Goal: Download file/media

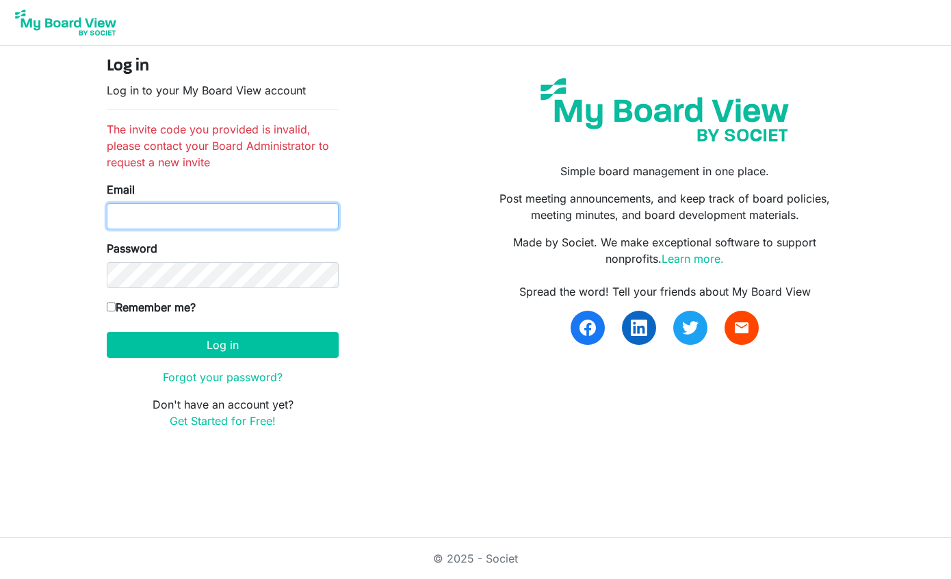
click at [201, 220] on input "Email" at bounding box center [223, 216] width 232 height 26
type input "[EMAIL_ADDRESS][DOMAIN_NAME]"
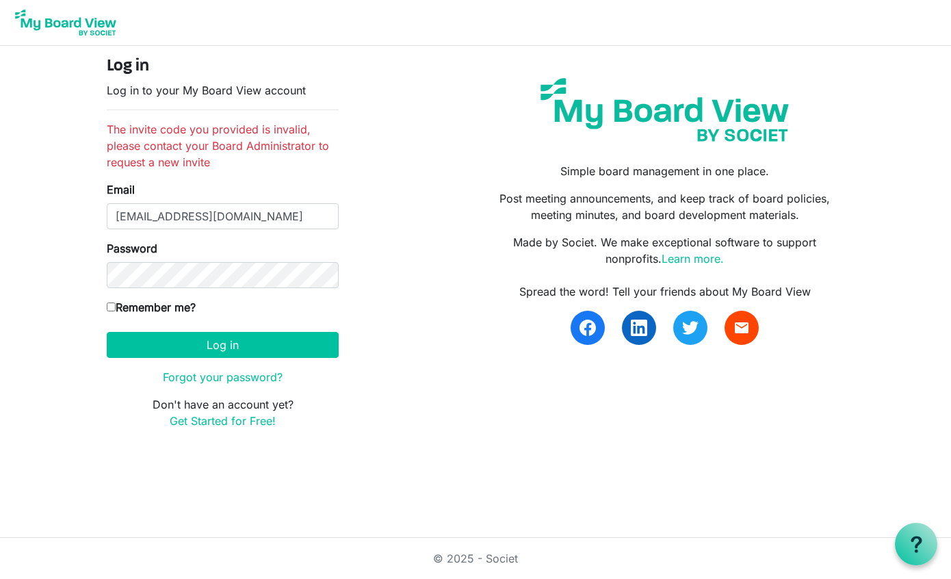
click at [123, 66] on h4 "Log in" at bounding box center [223, 67] width 232 height 20
click at [77, 31] on img at bounding box center [65, 22] width 109 height 34
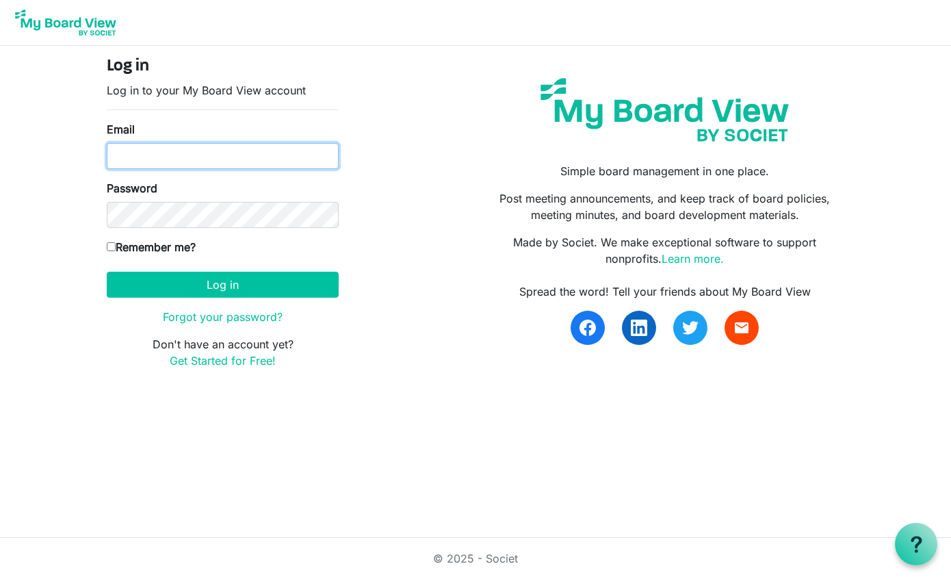
type input "kellys@amnat.com"
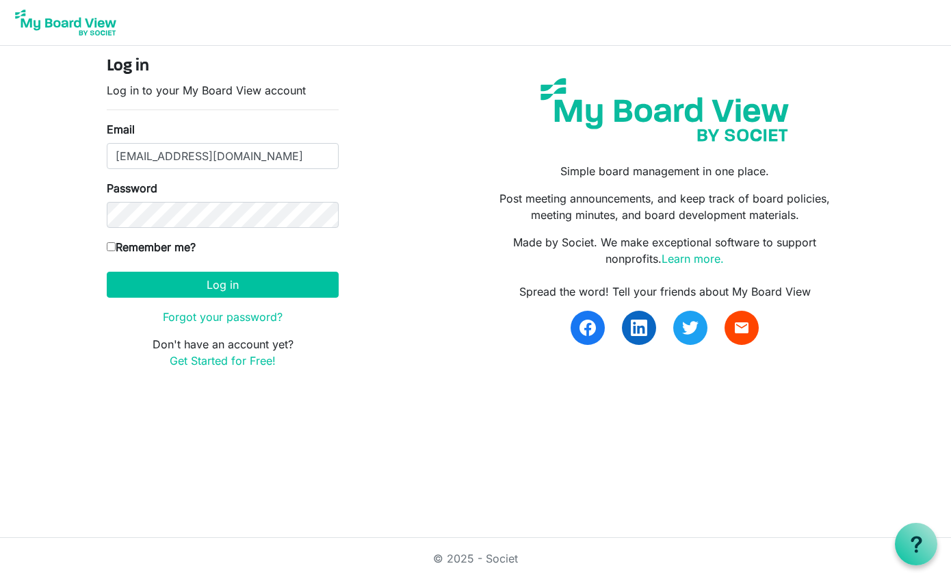
click at [660, 263] on p "Made by Societ. We make exceptional software to support nonprofits. Learn more." at bounding box center [665, 250] width 358 height 33
click at [679, 259] on link "Learn more." at bounding box center [692, 259] width 62 height 14
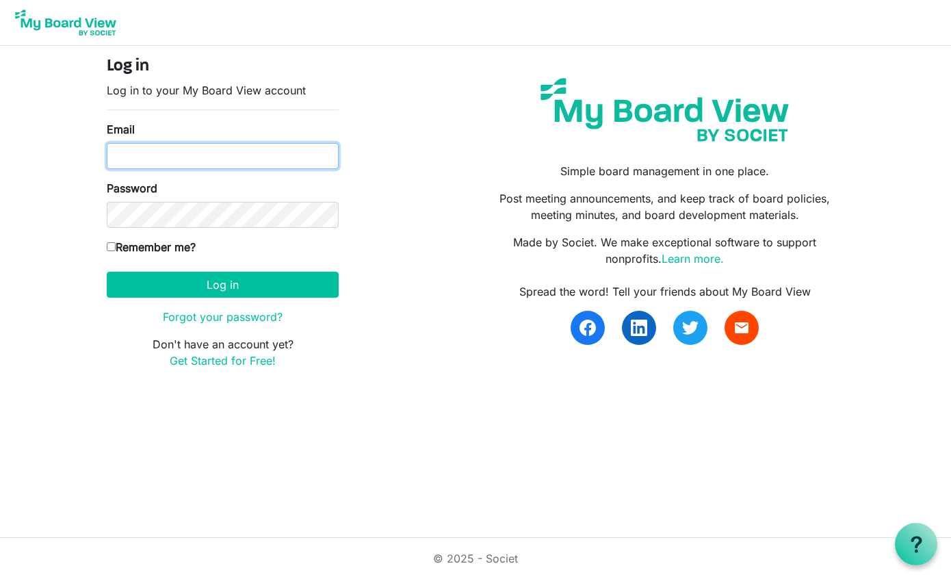
type input "[EMAIL_ADDRESS][DOMAIN_NAME]"
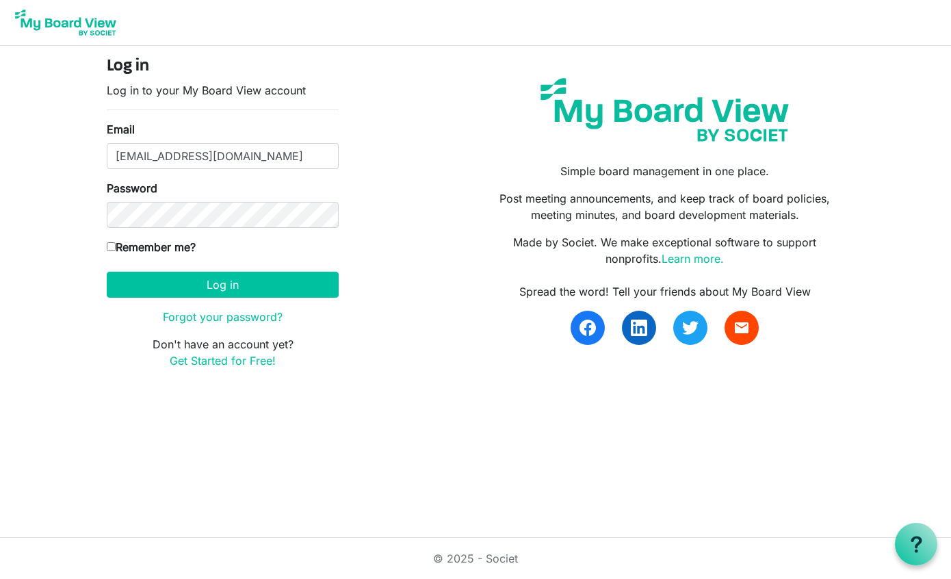
click at [306, 301] on form "Log in Log in to your My Board View account Email [PERSON_NAME][EMAIL_ADDRESS][…" at bounding box center [223, 213] width 232 height 312
click at [306, 293] on button "Log in" at bounding box center [223, 285] width 232 height 26
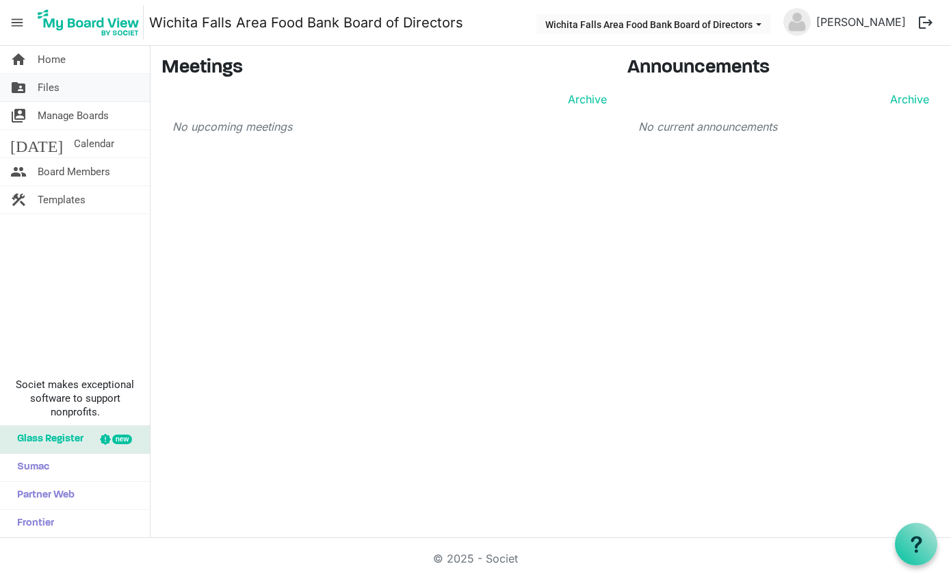
click at [49, 88] on span "Files" at bounding box center [49, 87] width 22 height 27
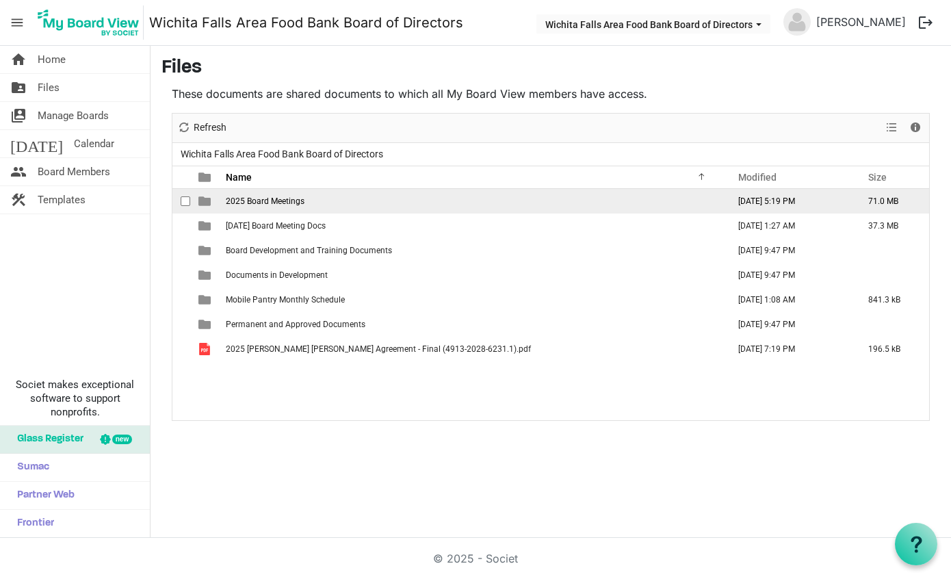
click at [274, 201] on span "2025 Board Meetings" at bounding box center [265, 201] width 79 height 10
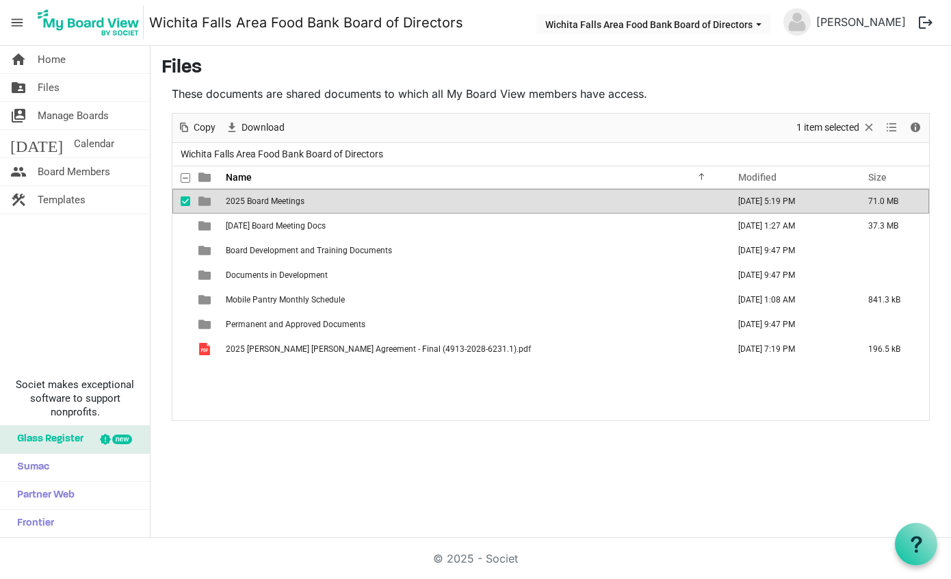
click at [274, 201] on span "2025 Board Meetings" at bounding box center [265, 201] width 79 height 10
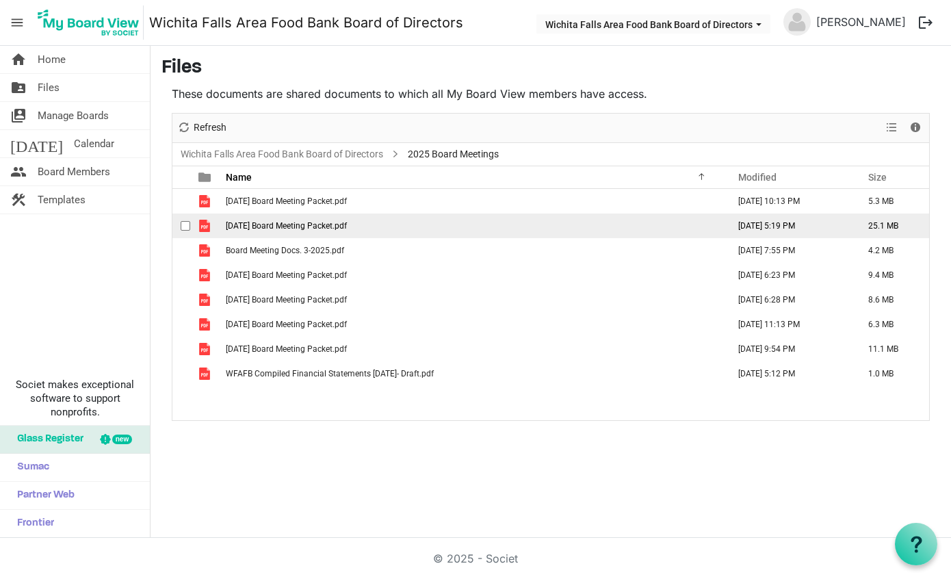
click at [289, 222] on span "[DATE] Board Meeting Packet.pdf" at bounding box center [286, 226] width 121 height 10
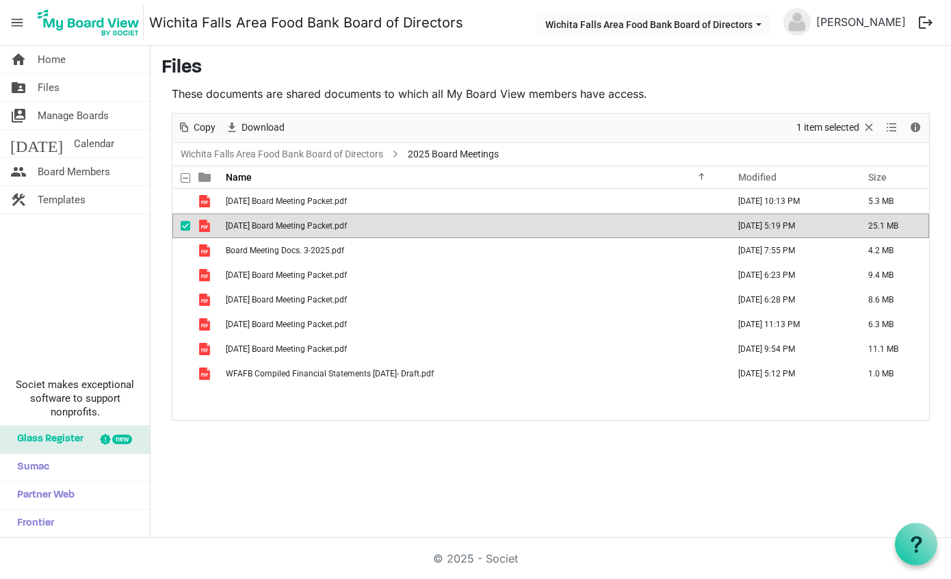
click at [289, 222] on span "[DATE] Board Meeting Packet.pdf" at bounding box center [286, 226] width 121 height 10
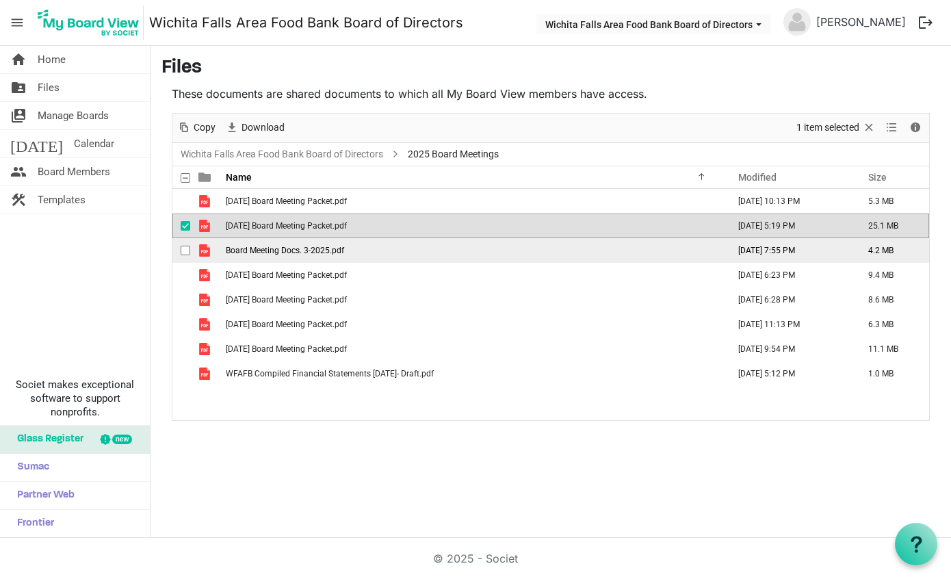
click at [442, 260] on td "Board Meeting Docs. 3-2025.pdf" at bounding box center [473, 250] width 502 height 25
